Goal: Task Accomplishment & Management: Complete application form

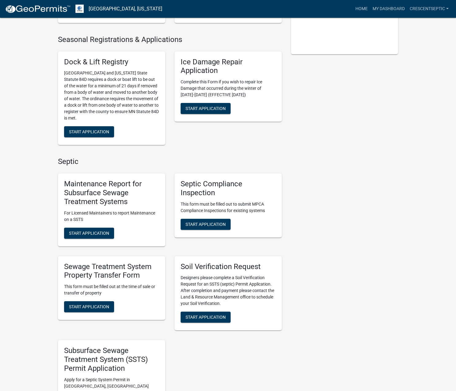
scroll to position [245, 0]
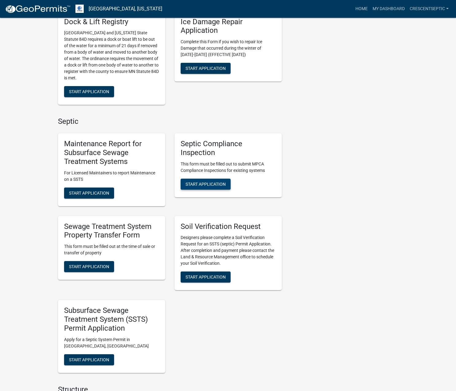
click at [191, 186] on span "Start Application" at bounding box center [205, 183] width 40 height 5
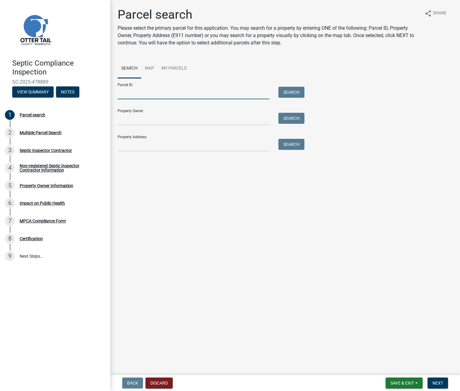
click at [226, 91] on input "Parcel ID:" at bounding box center [194, 93] width 152 height 13
paste input "29000990807000"
type input "29000990807000"
click at [286, 93] on button "Search" at bounding box center [292, 92] width 26 height 11
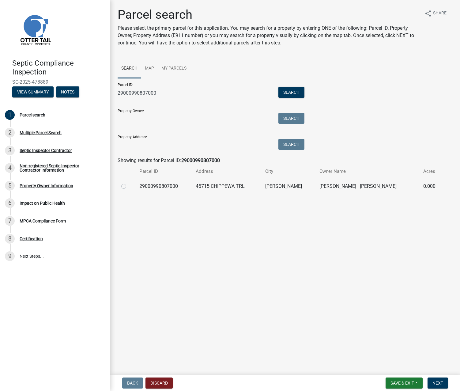
click at [129, 183] on label at bounding box center [129, 183] width 0 height 0
click at [129, 186] on input "radio" at bounding box center [131, 185] width 4 height 4
radio input "true"
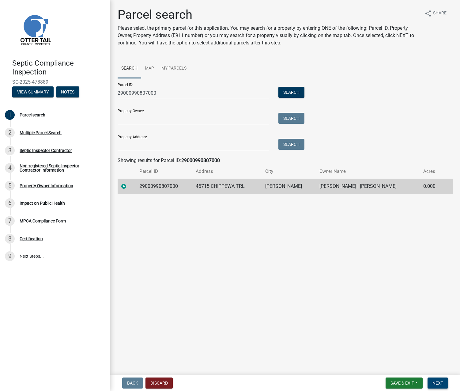
click at [445, 385] on button "Next" at bounding box center [438, 383] width 21 height 11
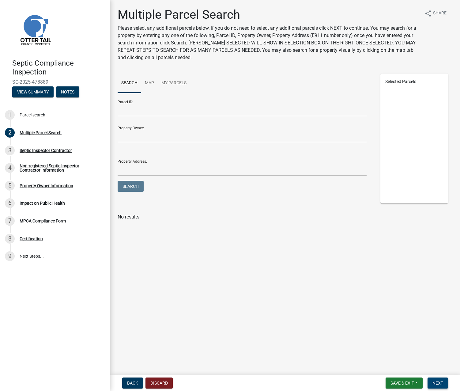
click at [441, 382] on span "Next" at bounding box center [438, 383] width 11 height 5
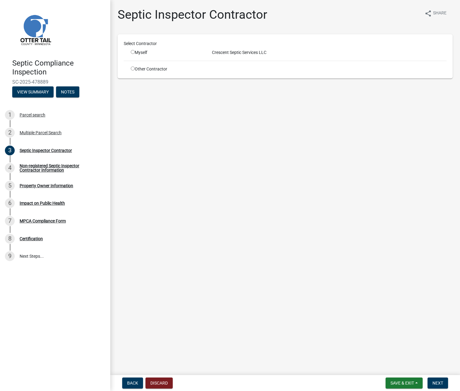
click at [134, 53] on input "radio" at bounding box center [133, 52] width 4 height 4
radio input "true"
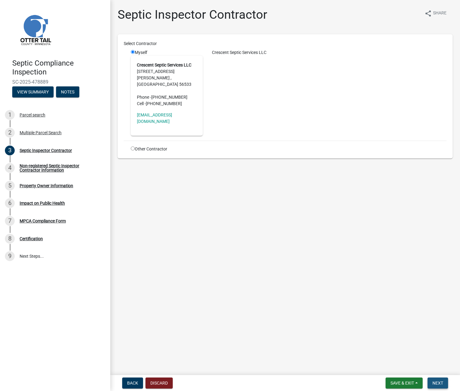
click at [439, 388] on button "Next" at bounding box center [438, 383] width 21 height 11
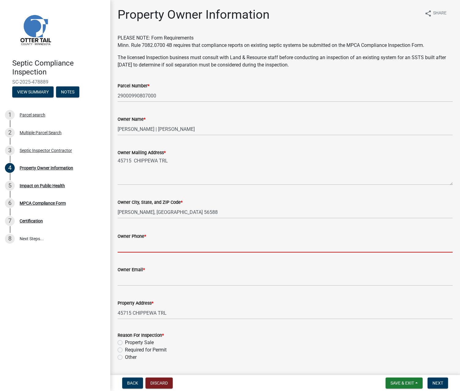
click at [131, 246] on input "Owner Phone *" at bounding box center [285, 246] width 335 height 13
paste input "[PHONE_NUMBER]"
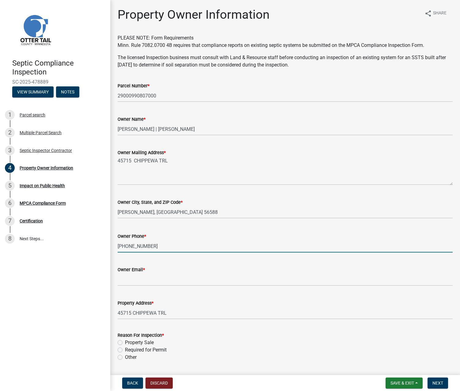
type input "[PHONE_NUMBER]"
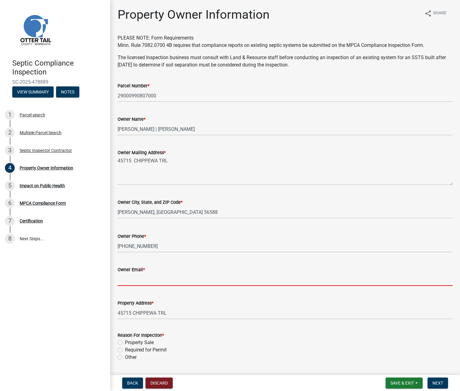
click at [125, 278] on input "Owner Email *" at bounding box center [285, 279] width 335 height 13
paste input "[EMAIL_ADDRESS][DOMAIN_NAME]"
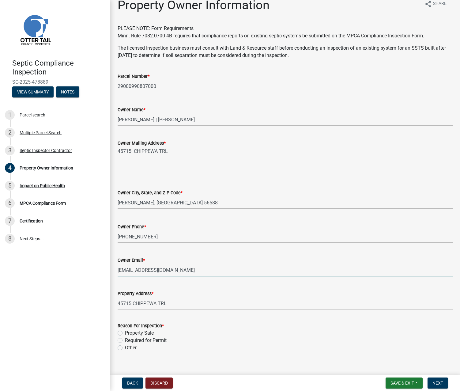
scroll to position [18, 0]
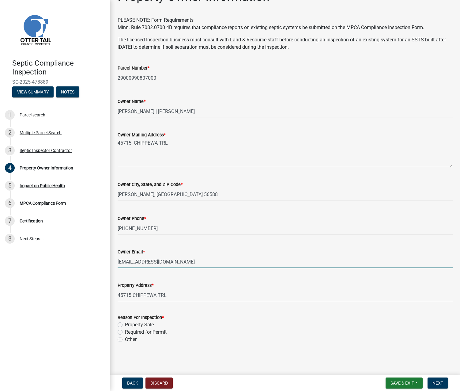
type input "[EMAIL_ADDRESS][DOMAIN_NAME]"
drag, startPoint x: 119, startPoint y: 323, endPoint x: 130, endPoint y: 330, distance: 12.2
click at [125, 323] on label "Property Sale" at bounding box center [139, 324] width 29 height 7
click at [125, 323] on input "Property Sale" at bounding box center [127, 323] width 4 height 4
radio input "true"
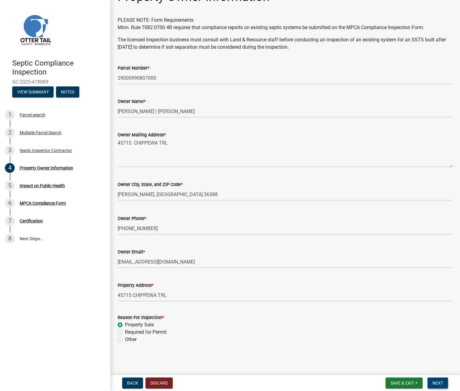
click at [443, 382] on span "Next" at bounding box center [438, 383] width 11 height 5
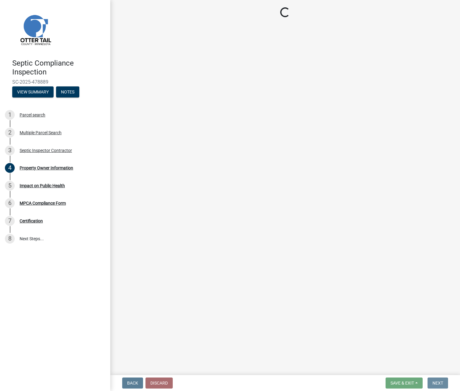
scroll to position [0, 0]
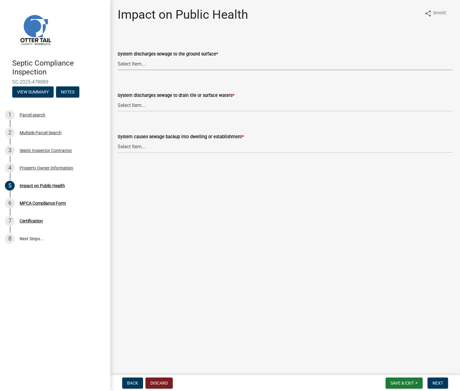
click at [161, 66] on select "Select Item... Yes No" at bounding box center [285, 64] width 335 height 13
click at [118, 58] on select "Select Item... Yes No" at bounding box center [285, 64] width 335 height 13
select select "9c5ef684-d0d4-4879-ab12-905ddbd81a72"
click at [147, 105] on select "Select Item... Yes No" at bounding box center [285, 105] width 335 height 13
click at [118, 99] on select "Select Item... Yes No" at bounding box center [285, 105] width 335 height 13
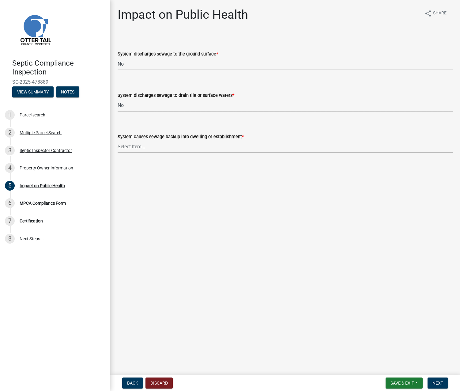
select select "7d491a2b-e9f0-4952-b474-53ca749b22af"
click at [138, 147] on select "Select Item... Yes No" at bounding box center [285, 146] width 335 height 13
click at [118, 140] on select "Select Item... Yes No" at bounding box center [285, 146] width 335 height 13
select select "6e07b46b-a403-4f3e-b4fc-218acc732c01"
click at [434, 381] on span "Next" at bounding box center [438, 383] width 11 height 5
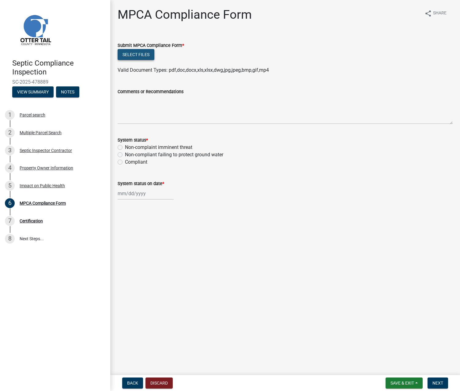
click at [147, 56] on button "Select files" at bounding box center [136, 54] width 37 height 11
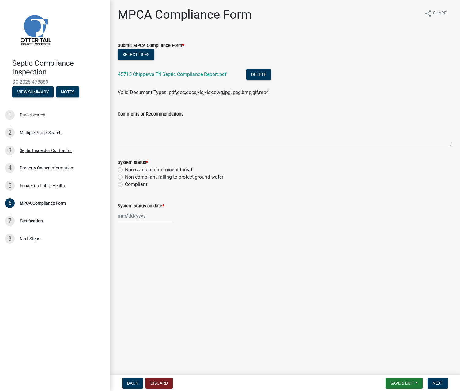
click at [125, 176] on label "Non-compliant failing to protect ground water" at bounding box center [174, 176] width 98 height 7
click at [125, 176] on input "Non-compliant failing to protect ground water" at bounding box center [127, 175] width 4 height 4
radio input "true"
click at [125, 178] on label "Non-compliant failing to protect ground water" at bounding box center [174, 176] width 98 height 7
click at [125, 177] on input "Non-compliant failing to protect ground water" at bounding box center [127, 175] width 4 height 4
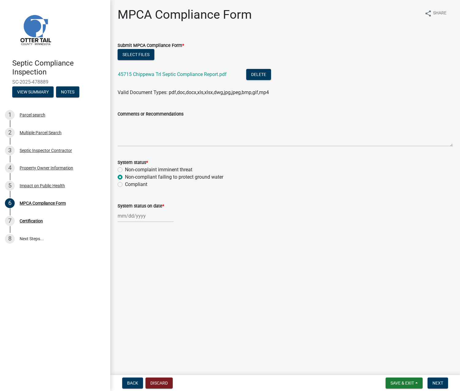
click at [125, 185] on label "Compliant" at bounding box center [136, 184] width 22 height 7
click at [125, 185] on input "Compliant" at bounding box center [127, 183] width 4 height 4
radio input "true"
click at [128, 217] on div at bounding box center [146, 216] width 56 height 13
select select "9"
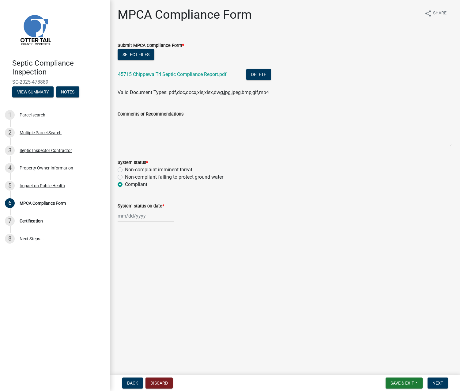
select select "2025"
click at [134, 257] on div "9" at bounding box center [134, 258] width 10 height 10
type input "[DATE]"
click at [437, 384] on span "Next" at bounding box center [438, 383] width 11 height 5
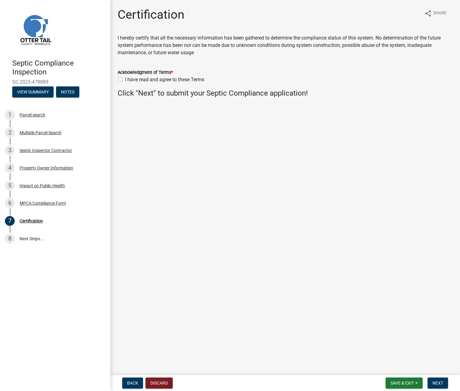
click at [125, 79] on label "I have read and agree to these Terms" at bounding box center [164, 79] width 79 height 7
click at [125, 79] on input "I have read and agree to these Terms" at bounding box center [127, 78] width 4 height 4
checkbox input "true"
click at [435, 382] on span "Next" at bounding box center [438, 383] width 11 height 5
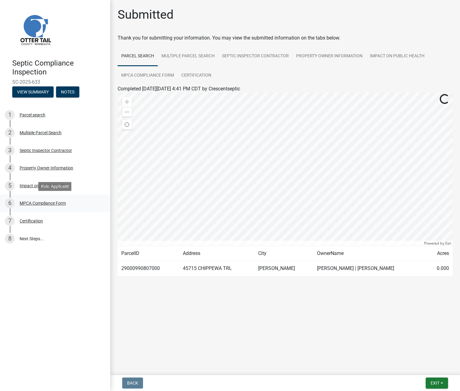
click at [44, 202] on div "MPCA Compliance Form" at bounding box center [43, 203] width 46 height 4
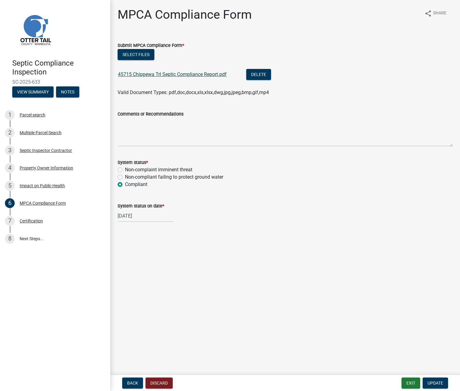
click at [179, 73] on link "45715 Chippewa Trl Septic Compliance Report.pdf" at bounding box center [172, 74] width 109 height 6
